Goal: Task Accomplishment & Management: Manage account settings

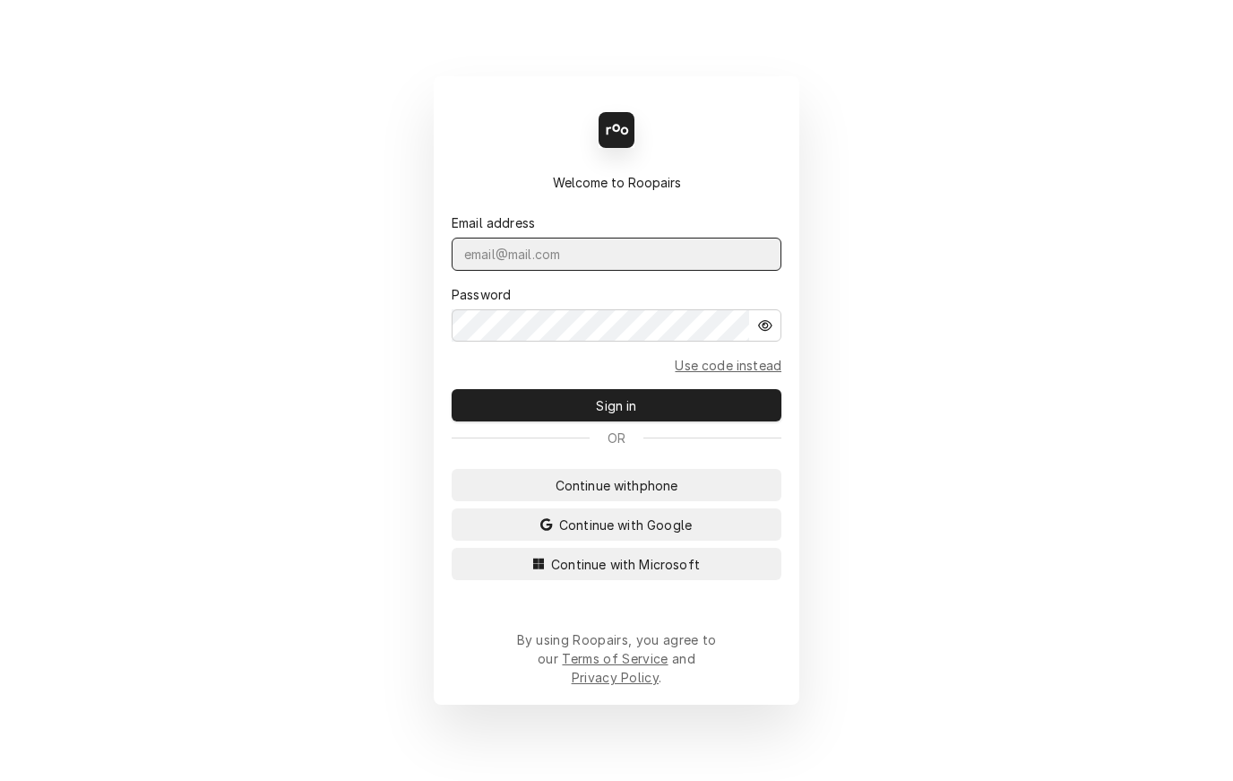
click at [579, 269] on input "Dynamic Content Wrapper" at bounding box center [617, 254] width 330 height 33
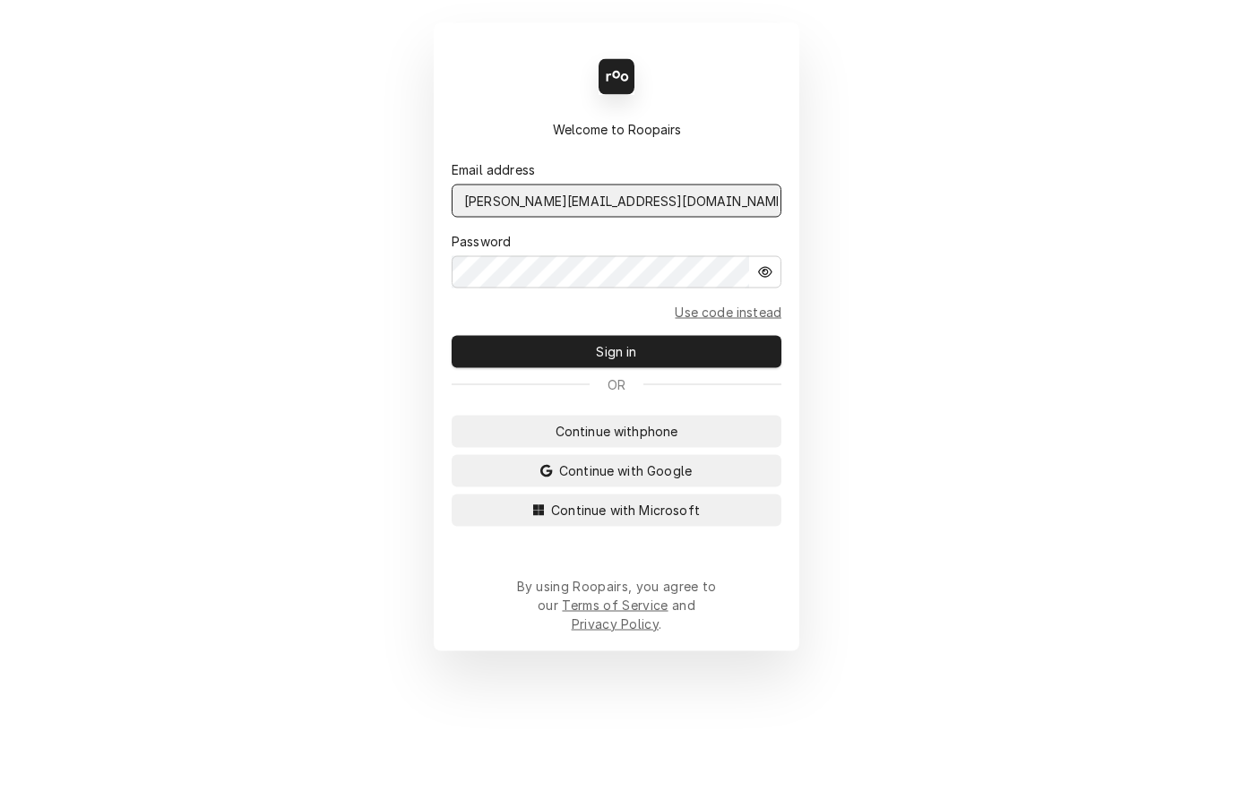
type input "korey@claysrefrig.com"
click at [704, 403] on button "Sign in" at bounding box center [617, 419] width 330 height 32
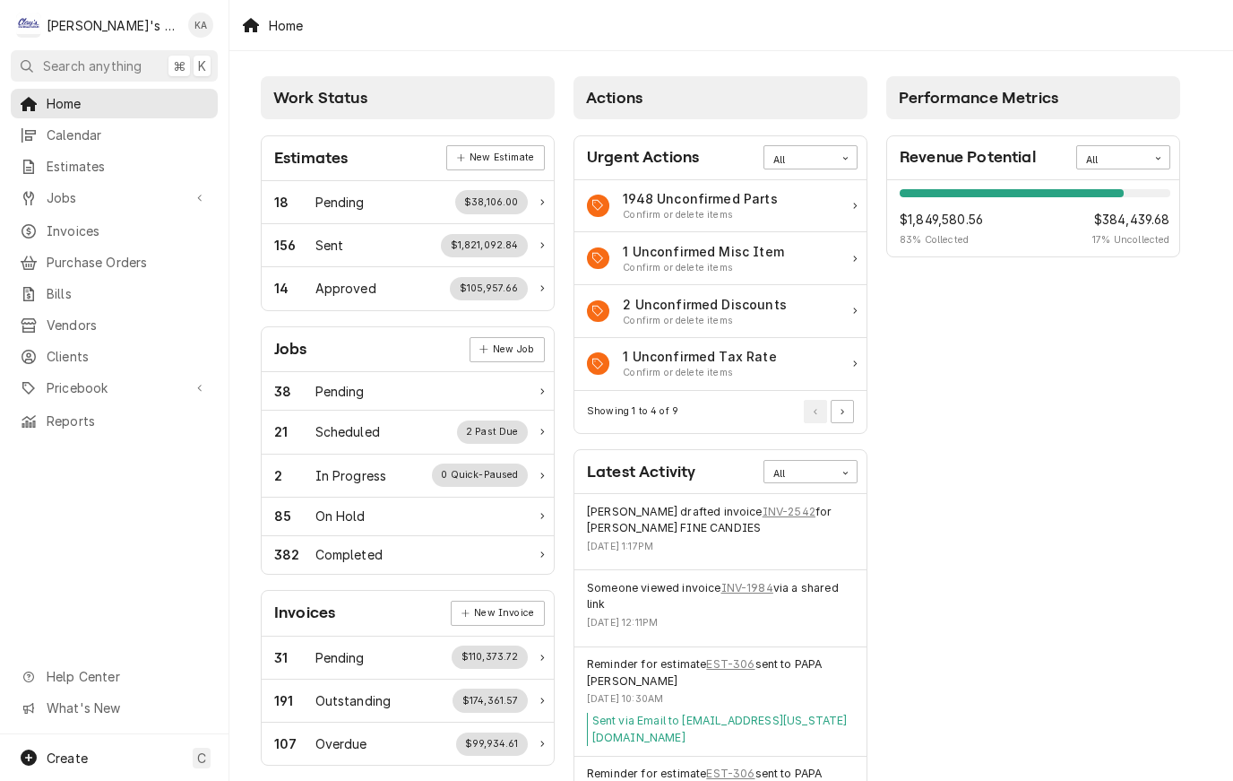
click at [79, 347] on span "Clients" at bounding box center [128, 356] width 162 height 19
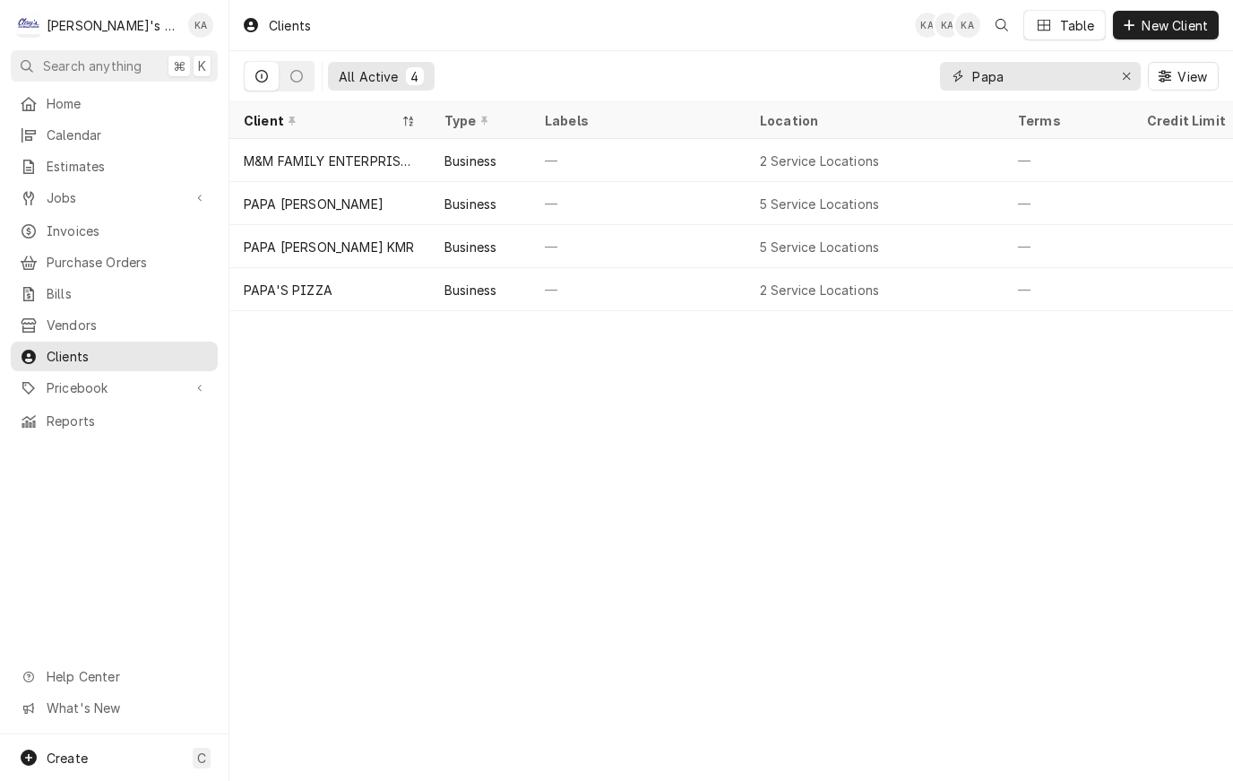
click at [1130, 78] on icon "Erase input" at bounding box center [1127, 76] width 10 height 13
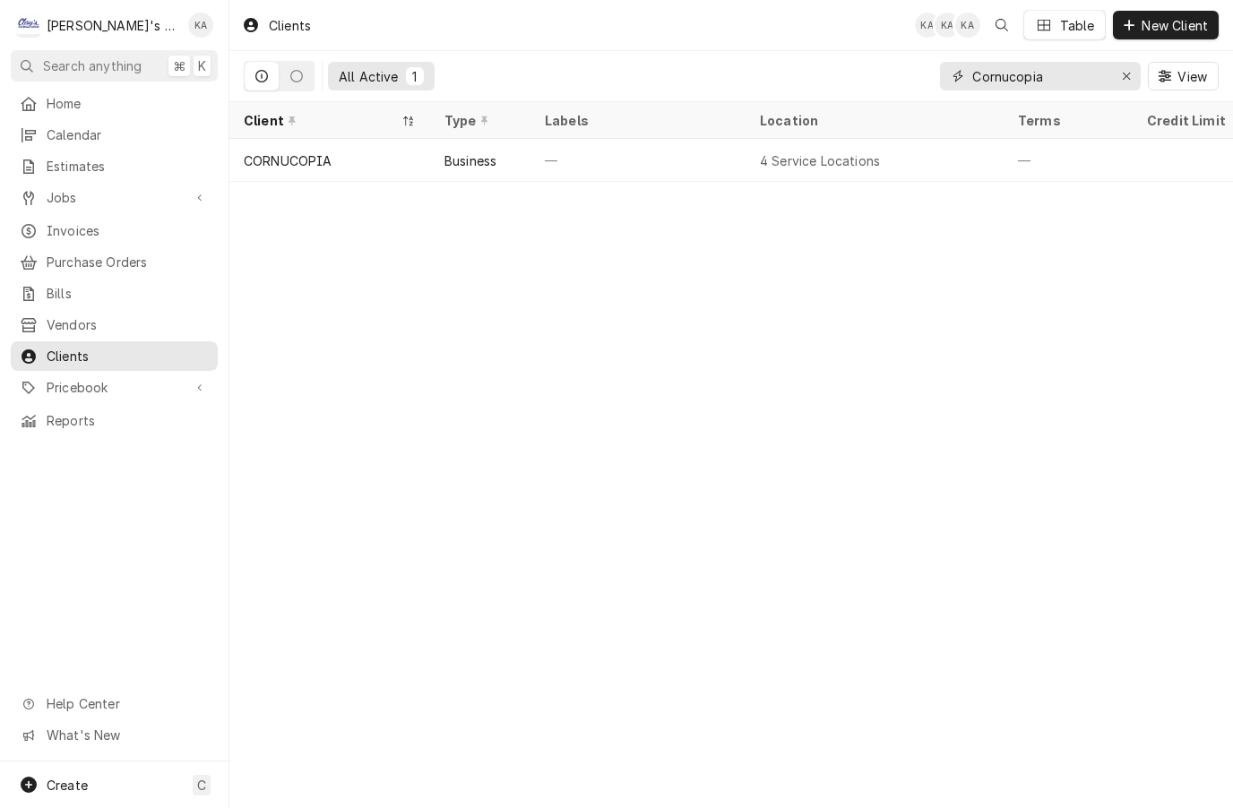
type input "Cornucopia"
click at [345, 152] on div "CORNUCOPIA" at bounding box center [329, 160] width 201 height 43
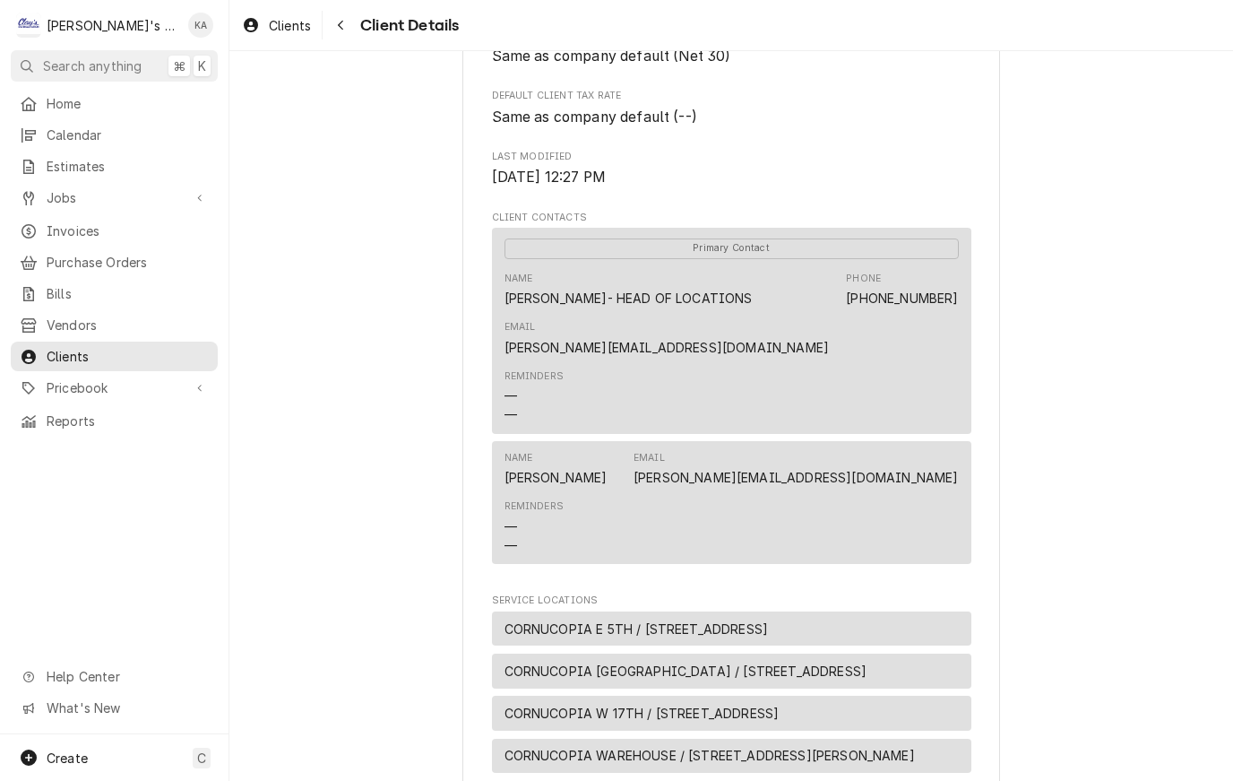
scroll to position [454, 0]
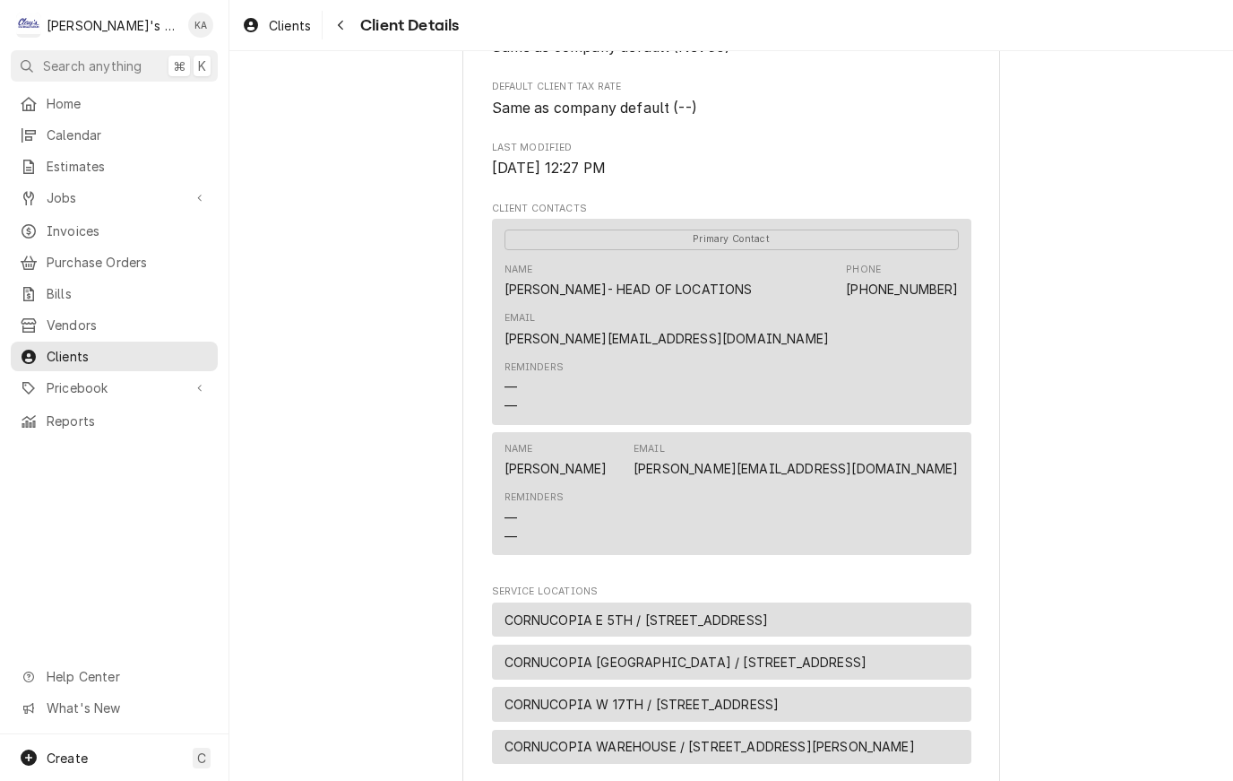
click at [780, 701] on span "CORNUCOPIA W 17TH / 295 W 17TH AVE, EUGENE, OR 97401" at bounding box center [642, 704] width 275 height 19
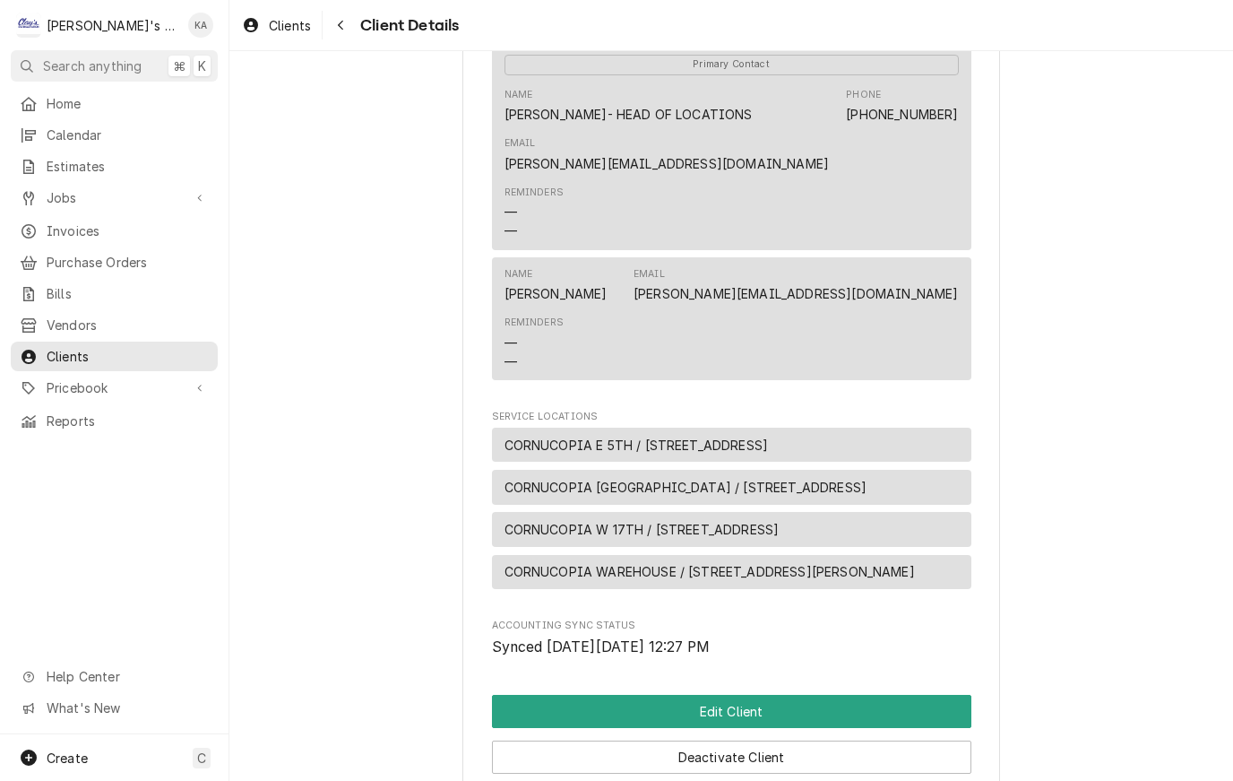
scroll to position [632, 0]
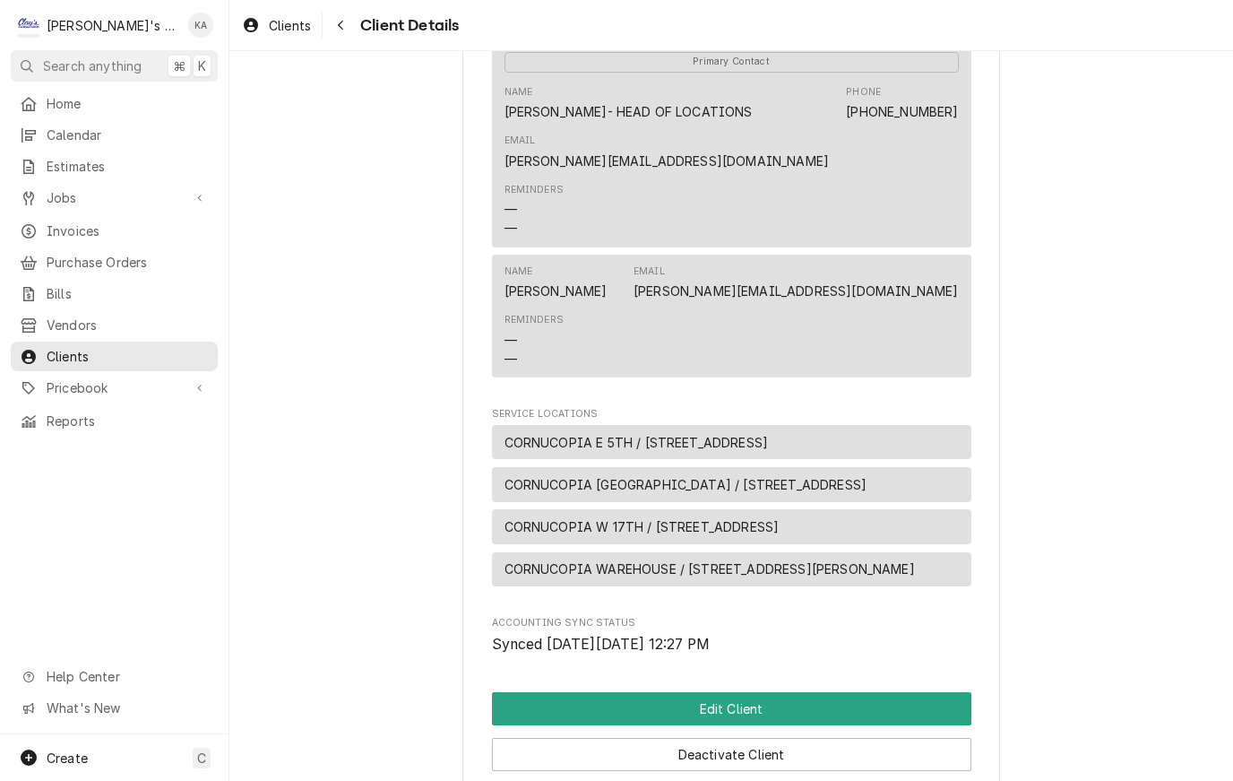
click at [766, 725] on button "Edit Client" at bounding box center [732, 708] width 480 height 33
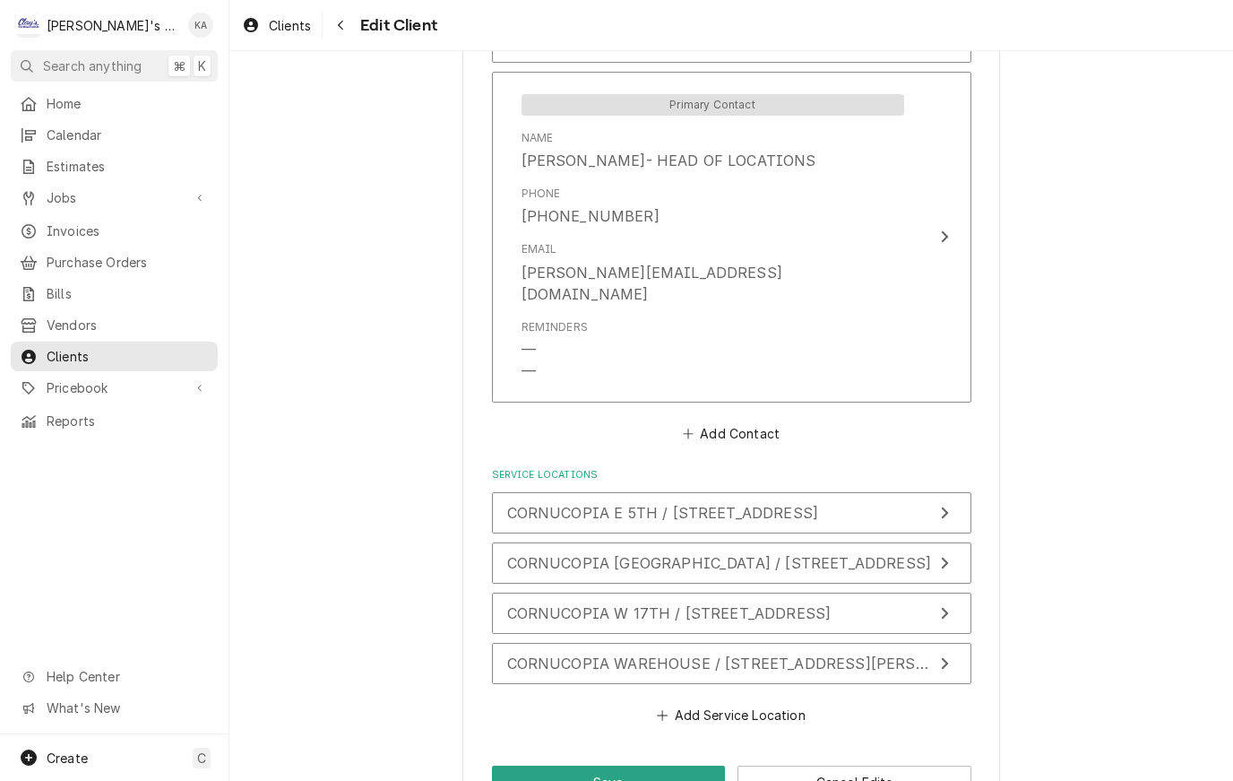
scroll to position [1524, 0]
click at [832, 605] on span "CORNUCOPIA W 17TH / [STREET_ADDRESS]" at bounding box center [669, 614] width 324 height 18
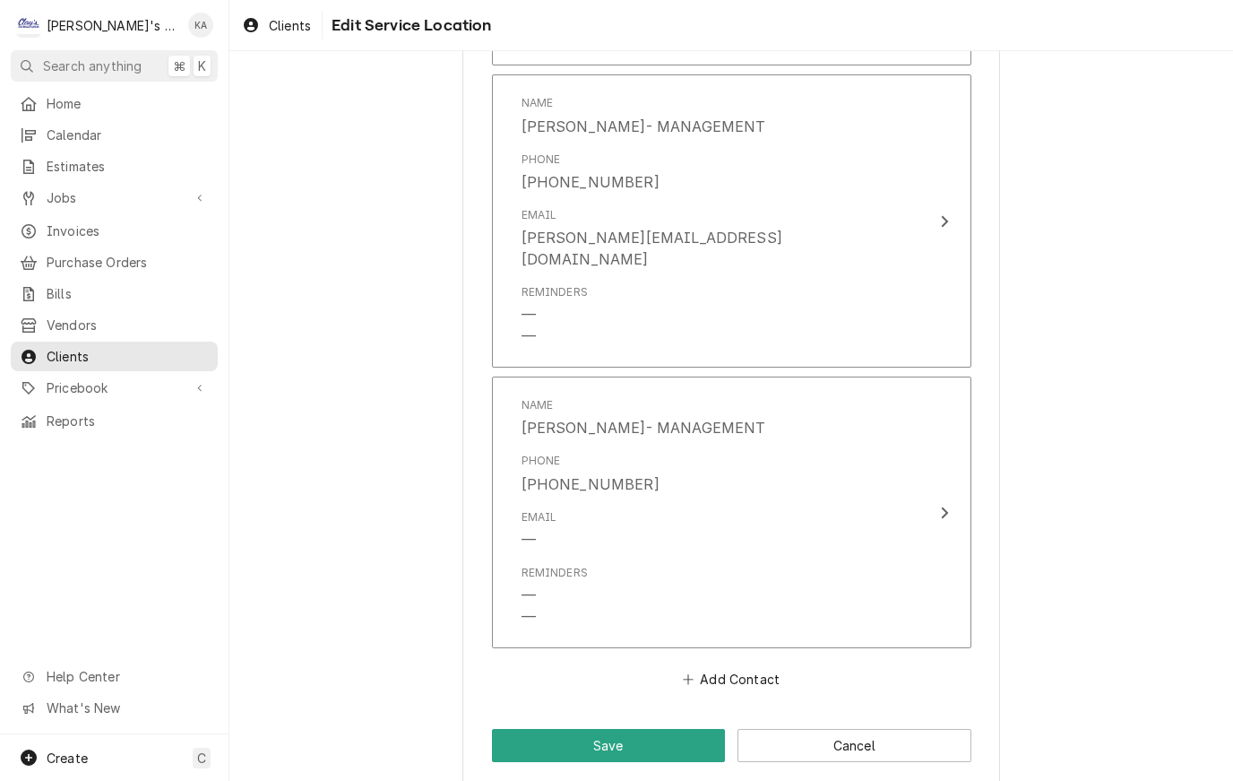
scroll to position [2344, 0]
click at [609, 730] on button "Save" at bounding box center [609, 746] width 234 height 33
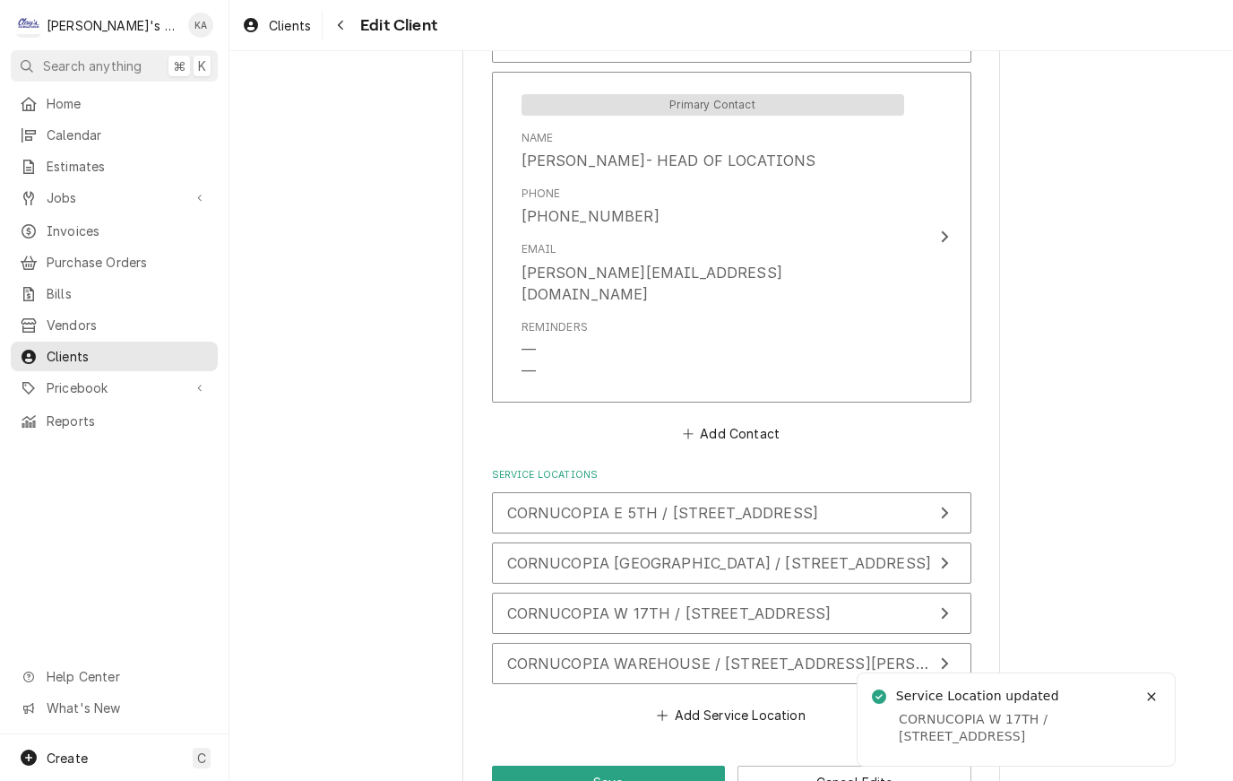
scroll to position [1524, 0]
click at [614, 766] on button "Save" at bounding box center [609, 782] width 234 height 33
type textarea "x"
